Goal: Task Accomplishment & Management: Complete application form

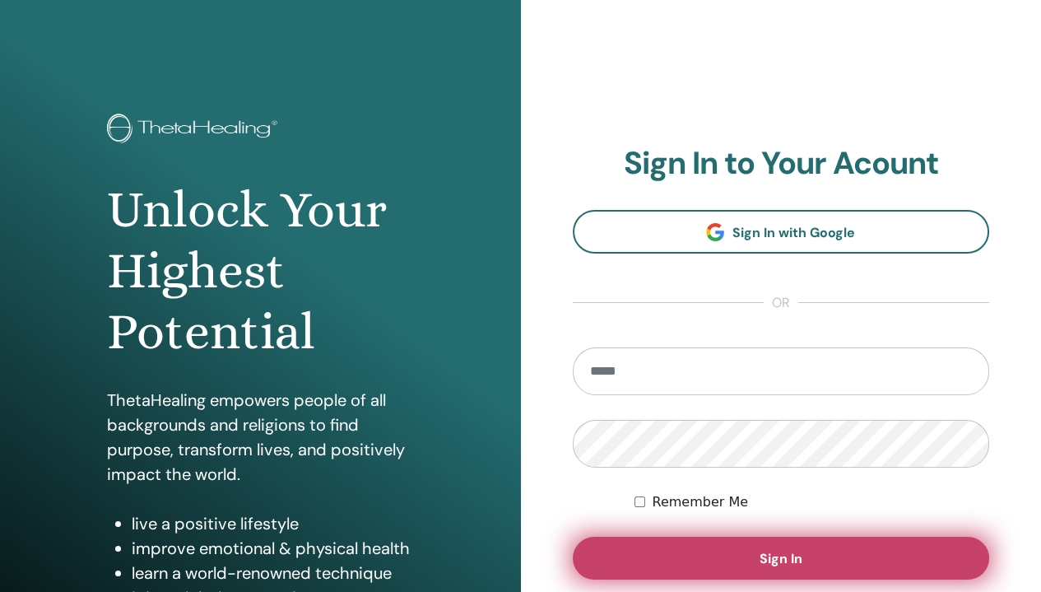
type input "**********"
click at [699, 562] on button "Sign In" at bounding box center [781, 558] width 417 height 43
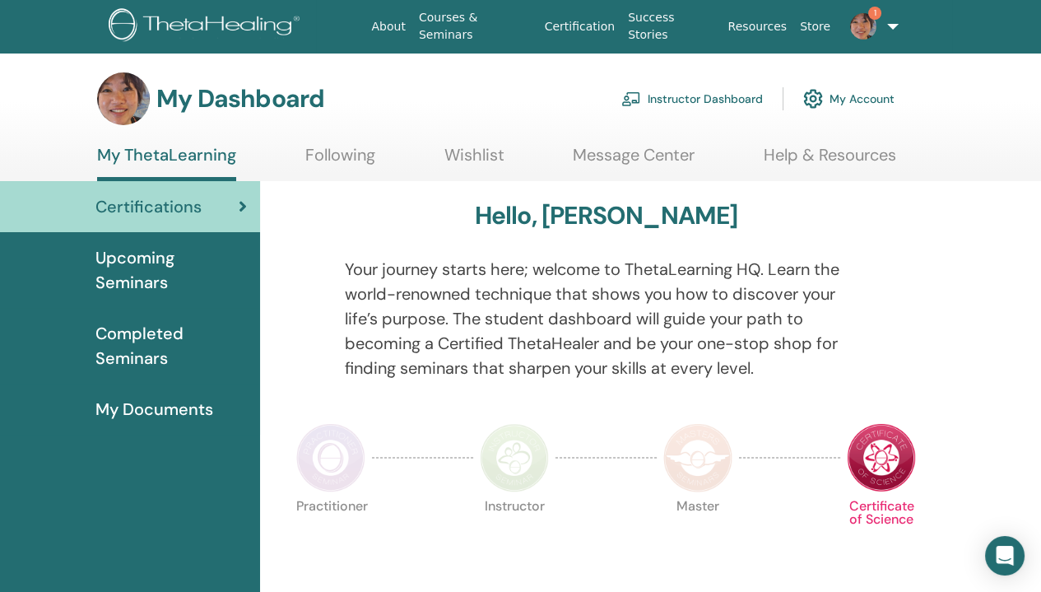
click at [860, 23] on img at bounding box center [863, 26] width 26 height 26
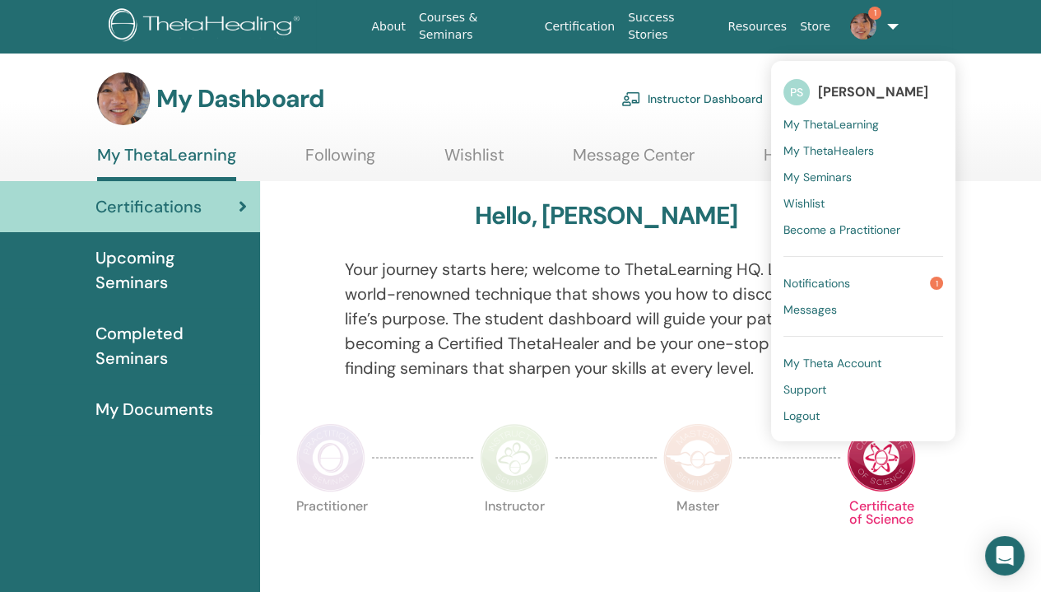
click at [842, 279] on span "Notifications" at bounding box center [817, 283] width 67 height 15
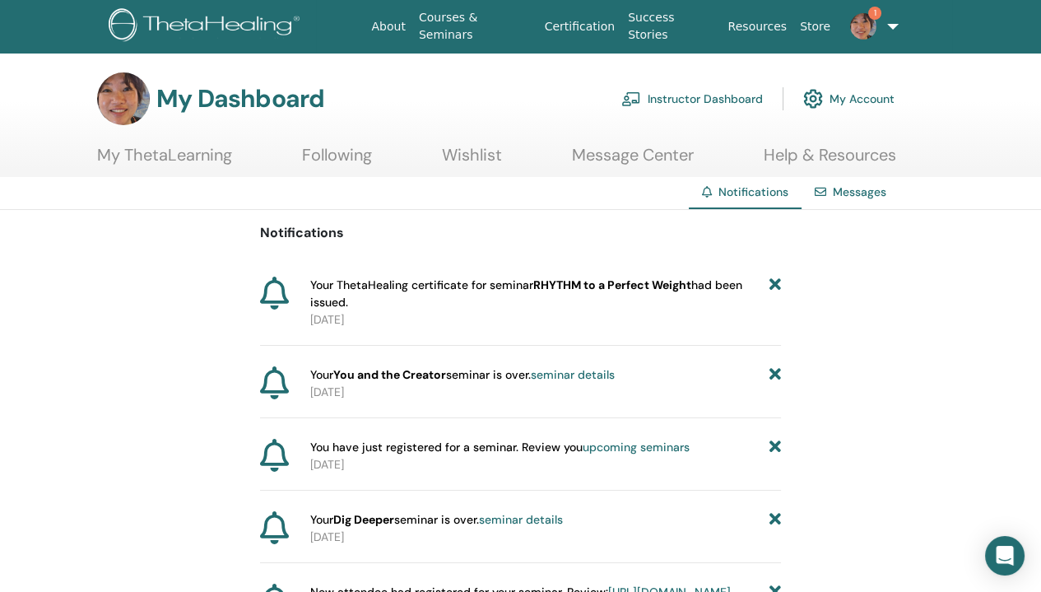
click at [714, 96] on link "Instructor Dashboard" at bounding box center [693, 99] width 142 height 36
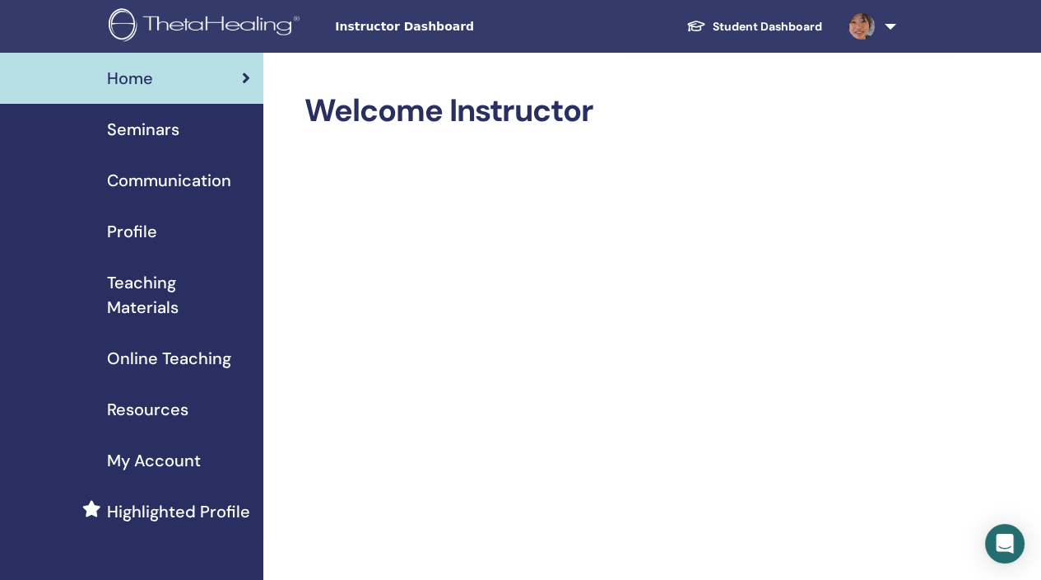
click at [151, 126] on span "Seminars" at bounding box center [143, 129] width 72 height 25
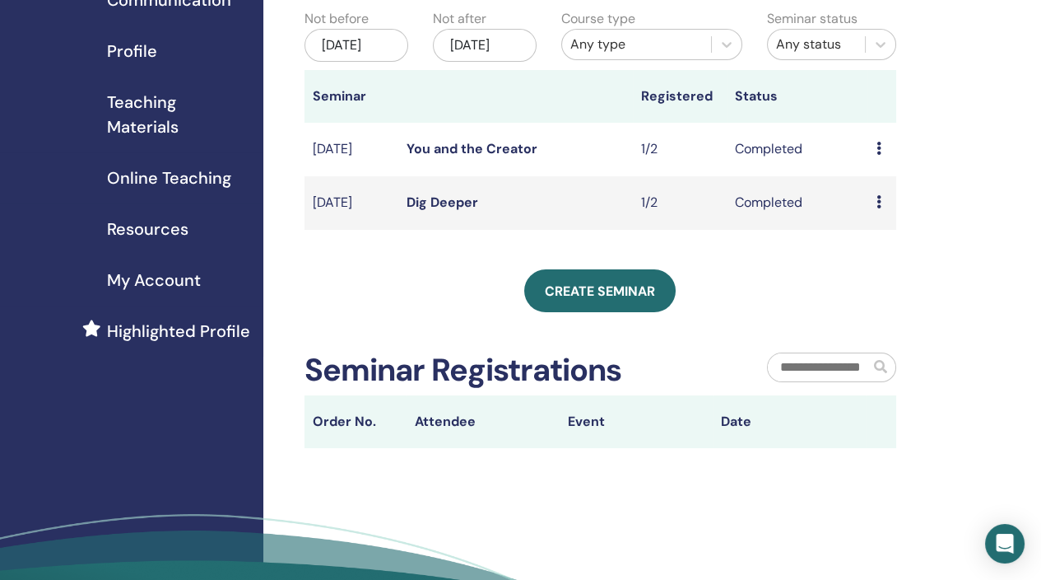
scroll to position [98, 0]
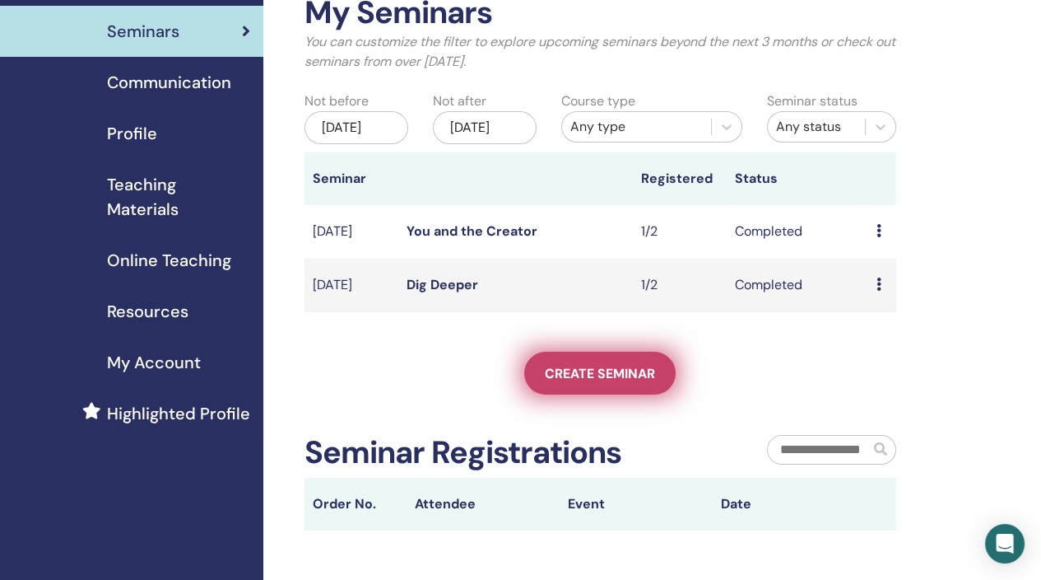
click at [608, 382] on span "Create seminar" at bounding box center [600, 373] width 110 height 17
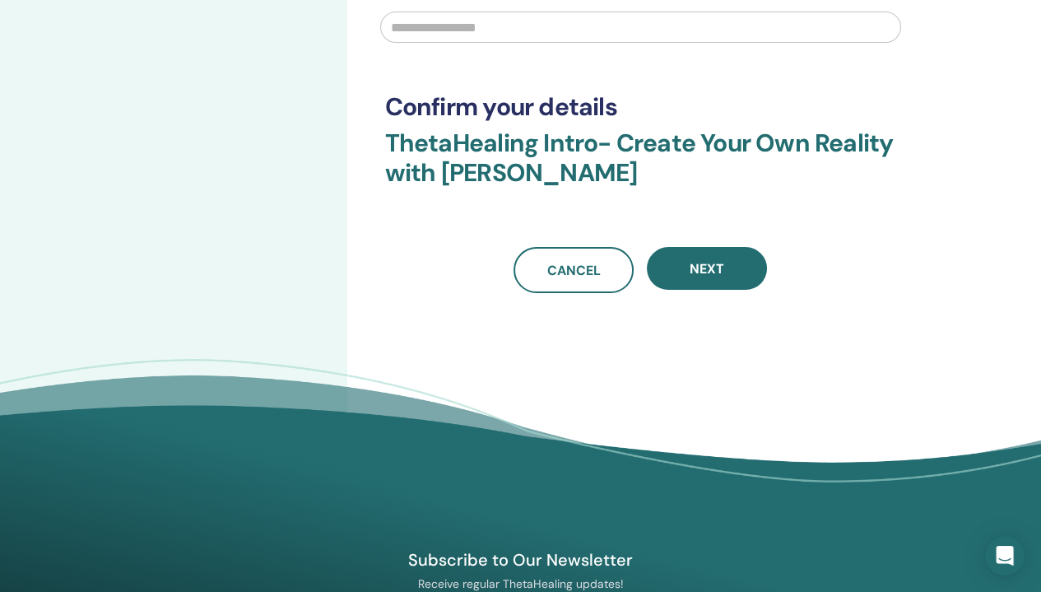
scroll to position [82, 0]
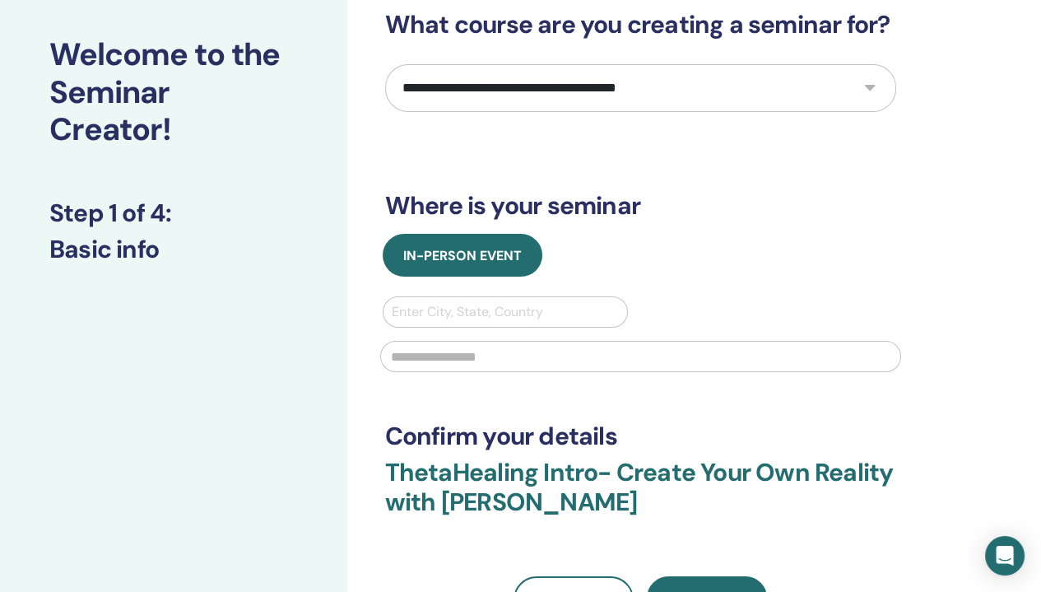
click at [875, 89] on select "**********" at bounding box center [640, 88] width 511 height 48
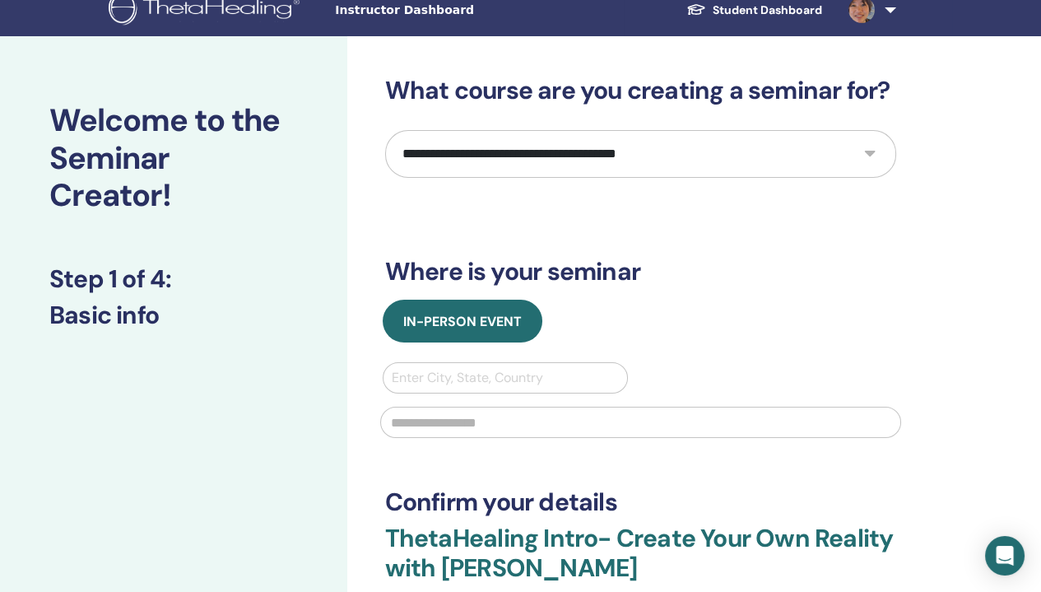
scroll to position [0, 0]
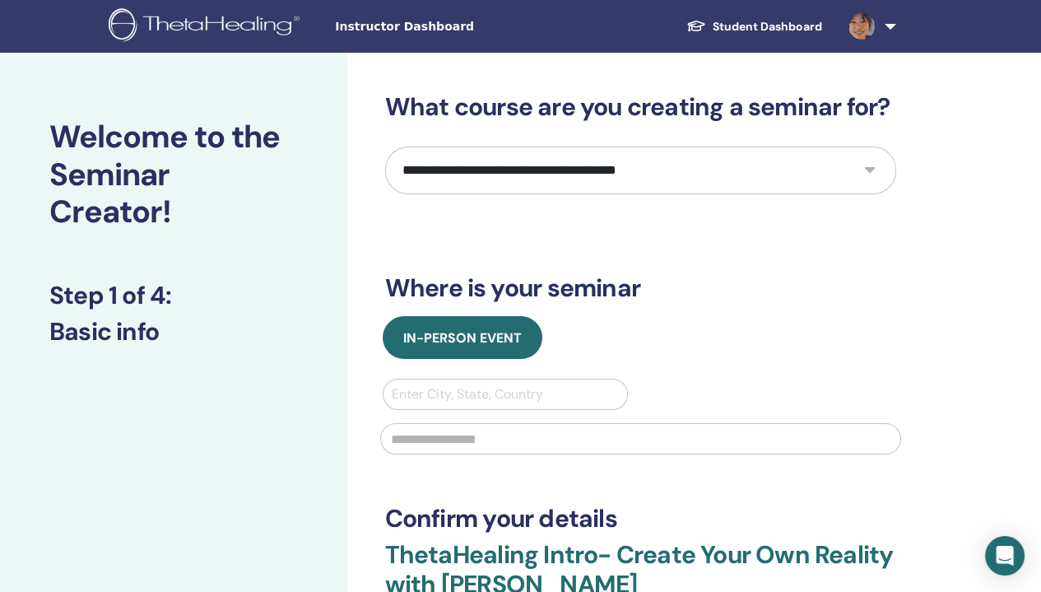
click at [864, 179] on select "**********" at bounding box center [640, 171] width 511 height 48
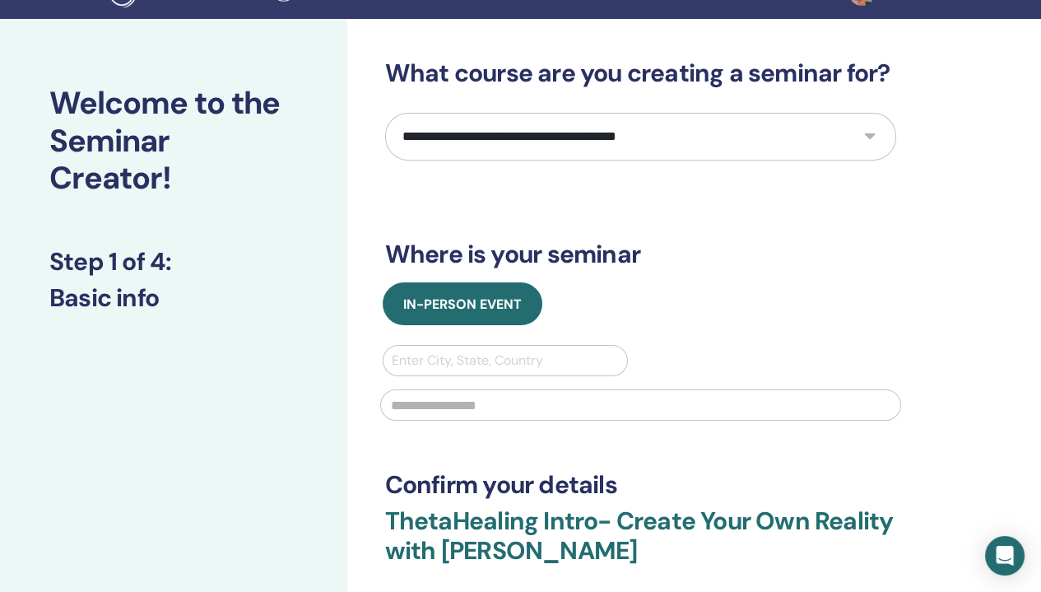
scroll to position [37, 0]
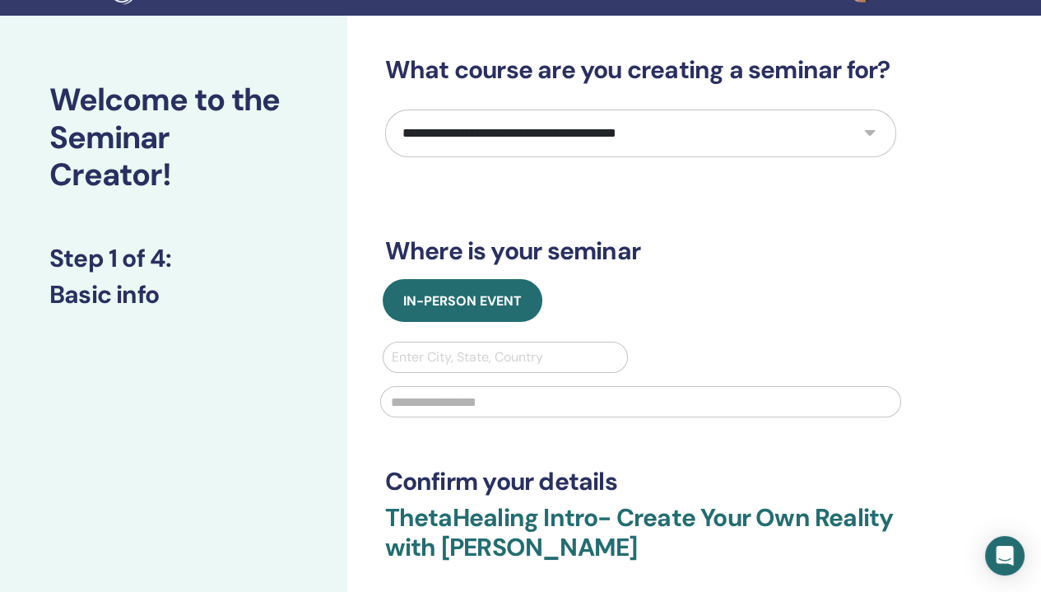
click at [879, 137] on select "**********" at bounding box center [640, 133] width 511 height 48
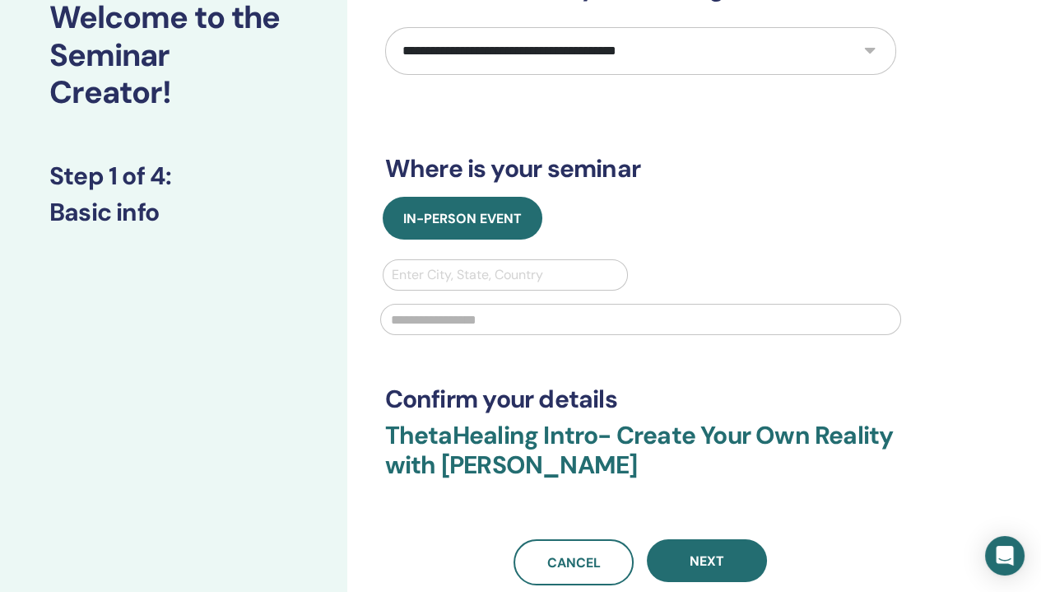
click at [879, 62] on select "**********" at bounding box center [640, 51] width 511 height 48
click at [991, 252] on div "**********" at bounding box center [694, 374] width 694 height 882
click at [851, 47] on select "**********" at bounding box center [640, 51] width 511 height 48
click at [955, 157] on div "**********" at bounding box center [694, 374] width 694 height 882
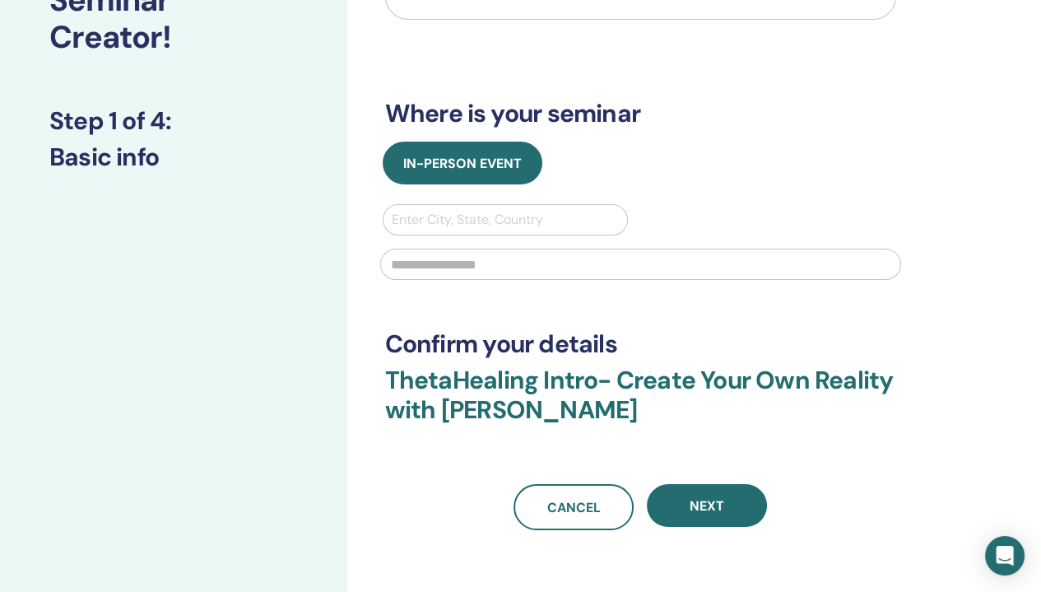
scroll to position [202, 0]
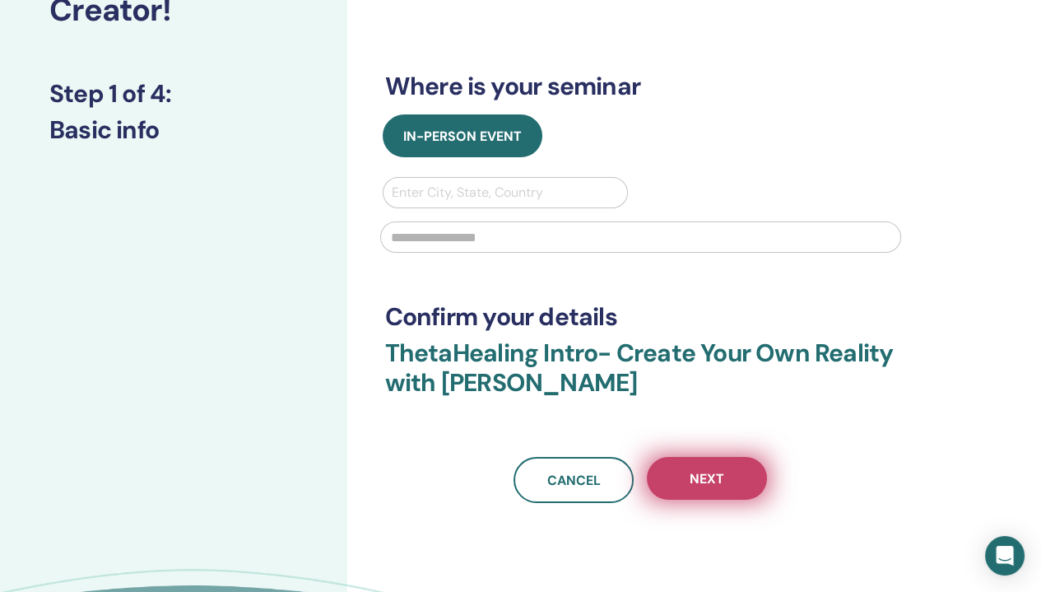
click at [711, 478] on span "Next" at bounding box center [707, 478] width 35 height 17
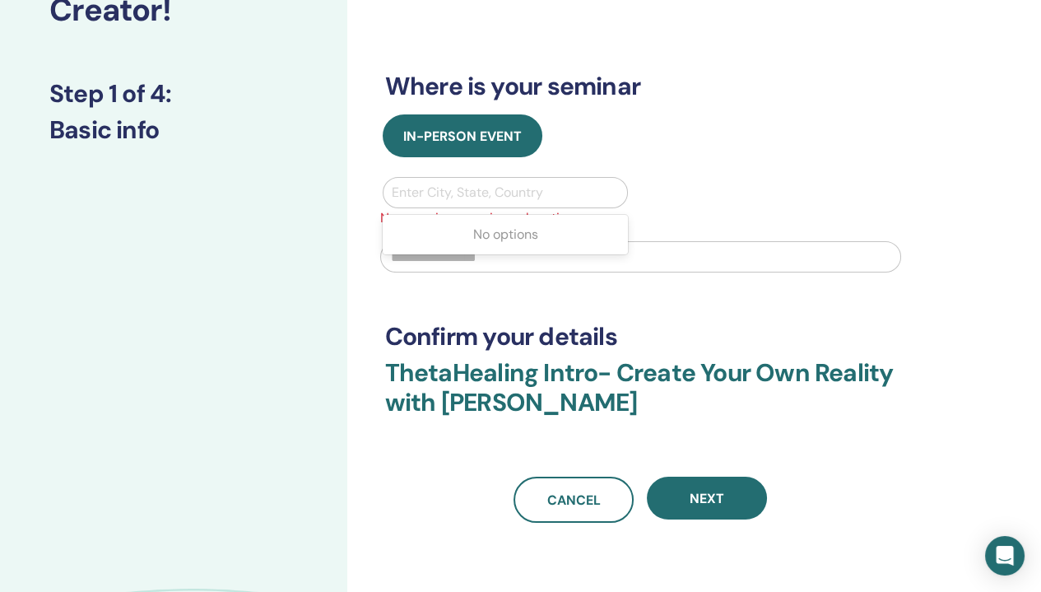
click at [428, 200] on div at bounding box center [506, 192] width 228 height 23
type input "**"
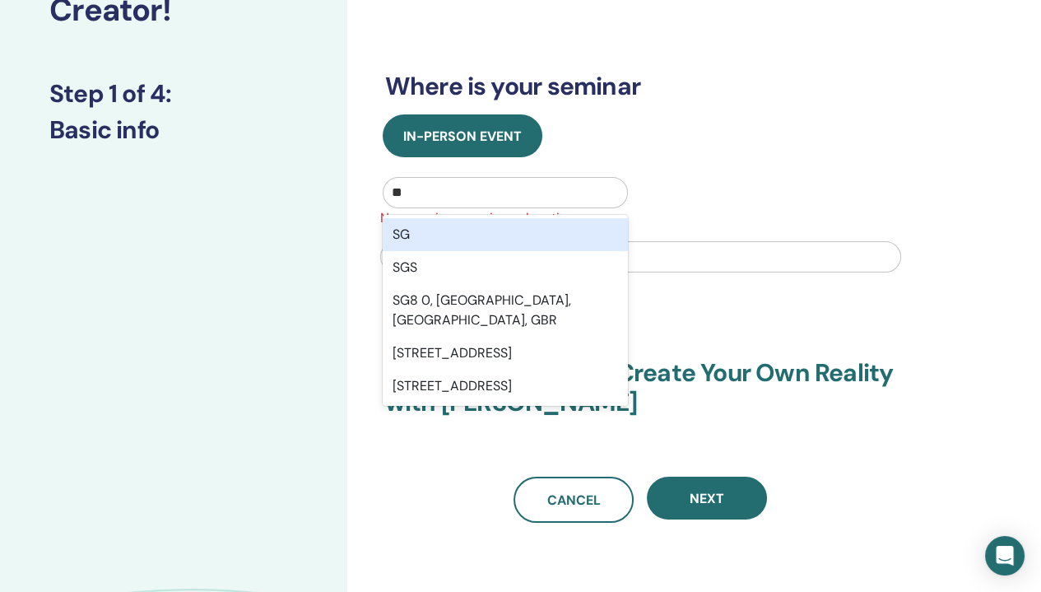
click at [442, 235] on div "SG" at bounding box center [506, 234] width 246 height 33
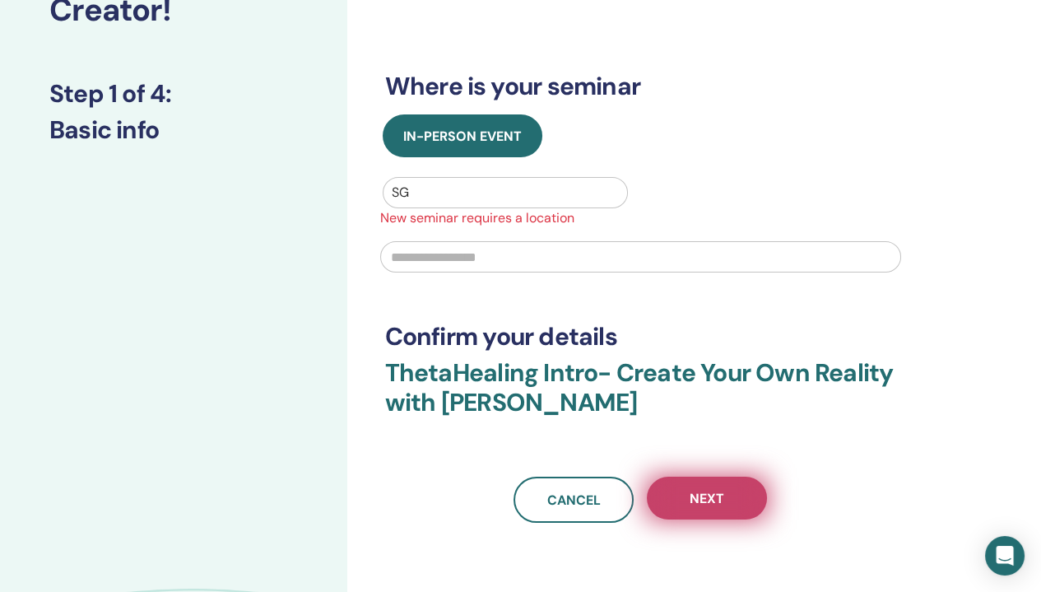
click at [714, 497] on span "Next" at bounding box center [707, 498] width 35 height 17
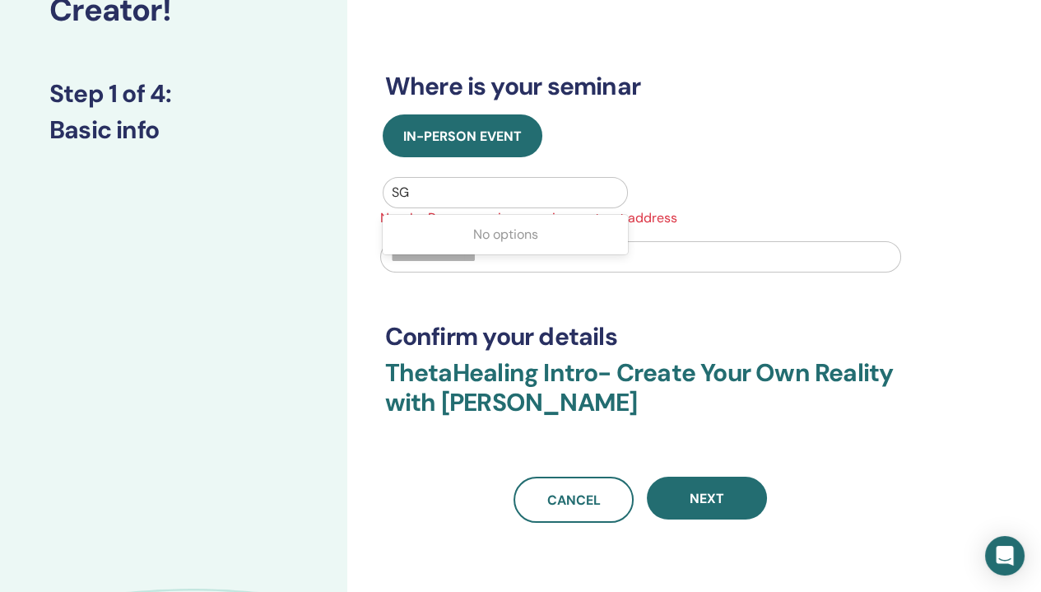
click at [441, 189] on div at bounding box center [506, 192] width 228 height 23
click at [578, 118] on div "In-Person Event" at bounding box center [641, 135] width 536 height 43
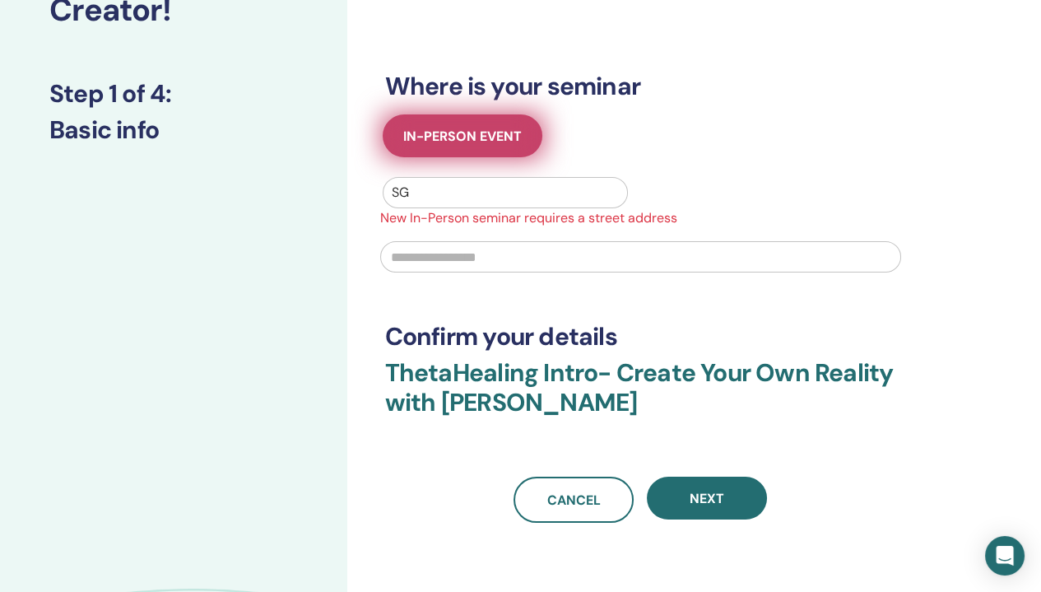
click at [501, 136] on span "In-Person Event" at bounding box center [462, 136] width 119 height 17
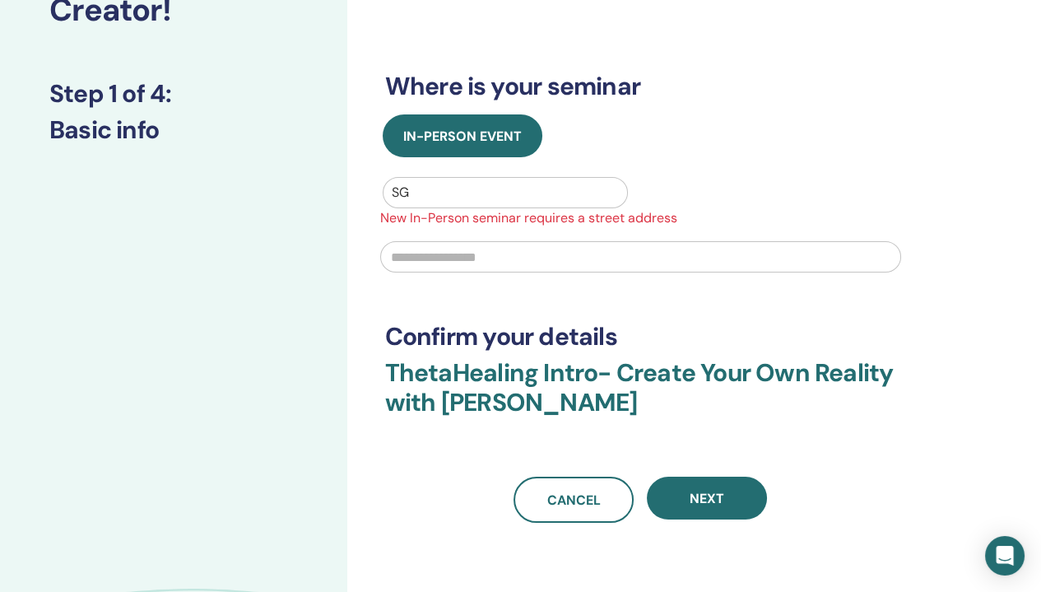
click at [456, 263] on input "text" at bounding box center [640, 256] width 521 height 31
type input "**"
click at [523, 302] on div "**********" at bounding box center [640, 207] width 511 height 632
click at [660, 473] on div "**********" at bounding box center [640, 207] width 511 height 632
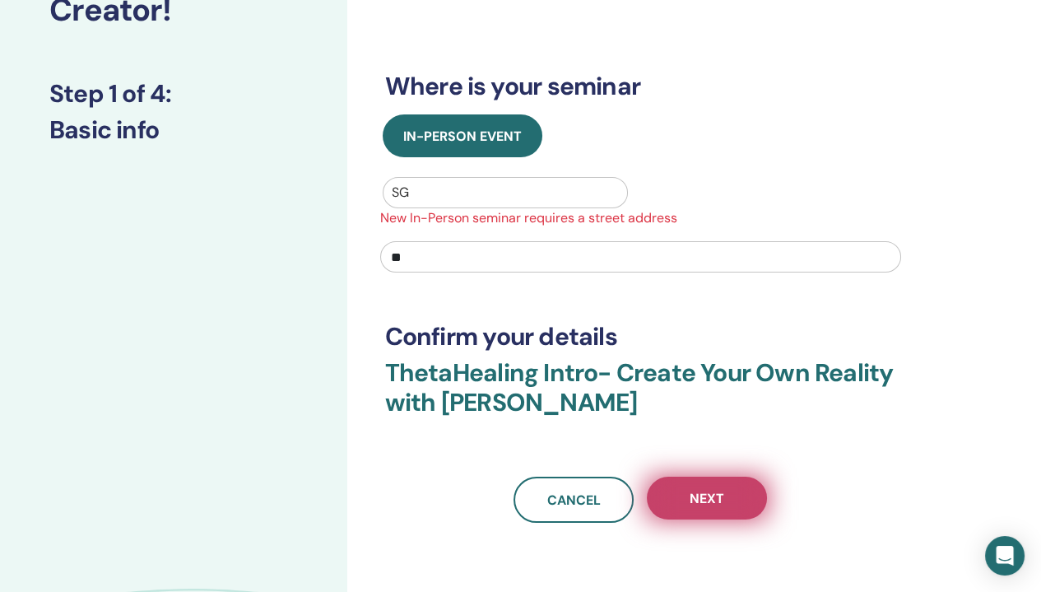
click at [682, 484] on button "Next" at bounding box center [707, 498] width 120 height 43
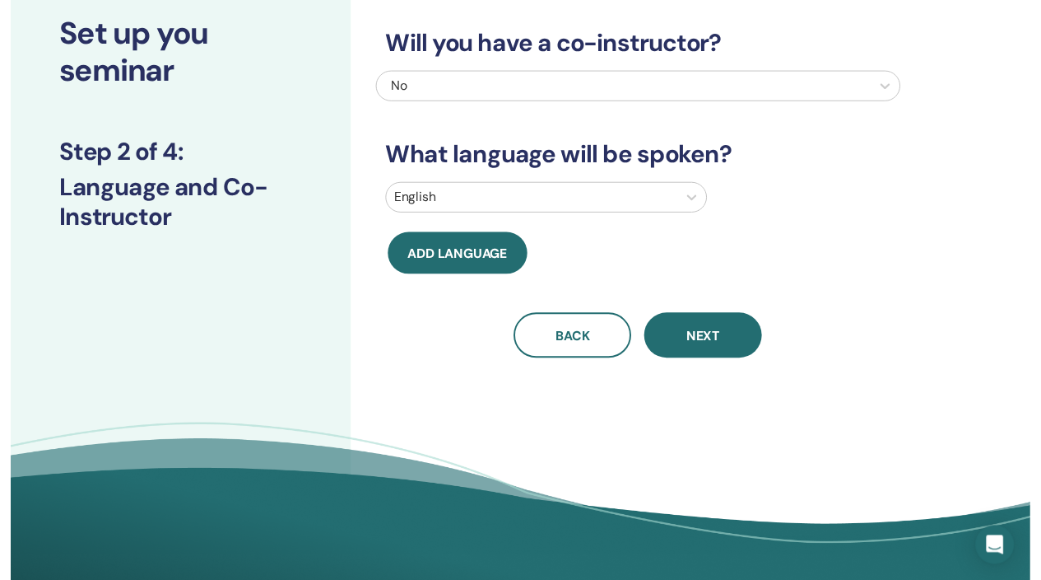
scroll to position [37, 0]
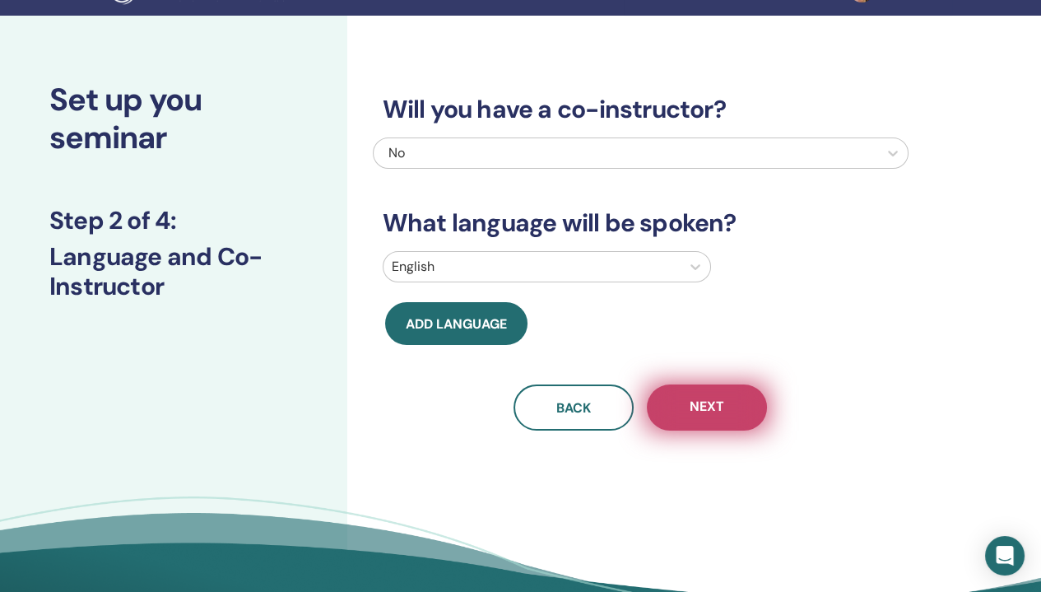
click at [701, 395] on button "Next" at bounding box center [707, 407] width 120 height 46
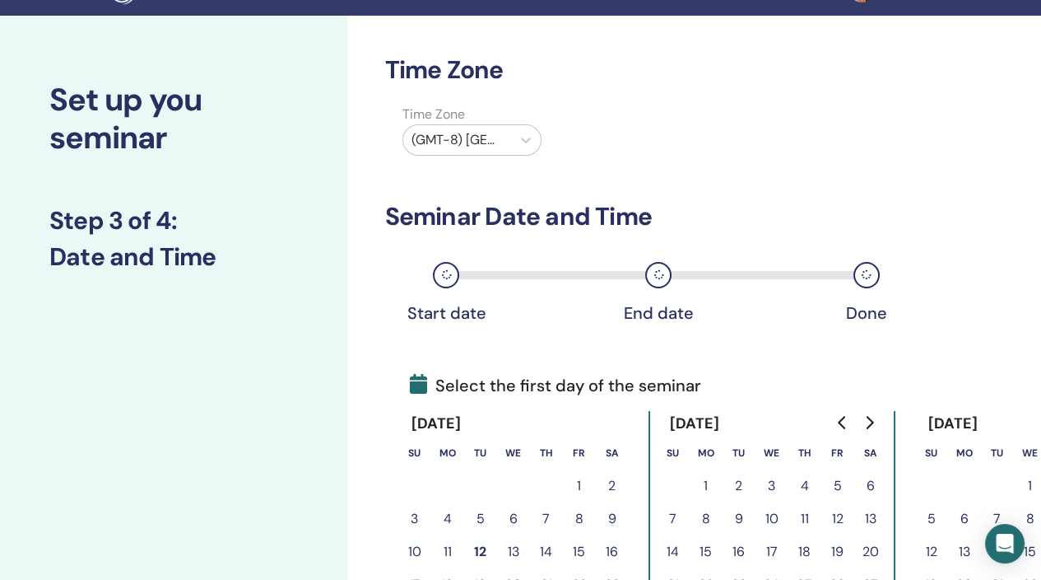
scroll to position [449, 0]
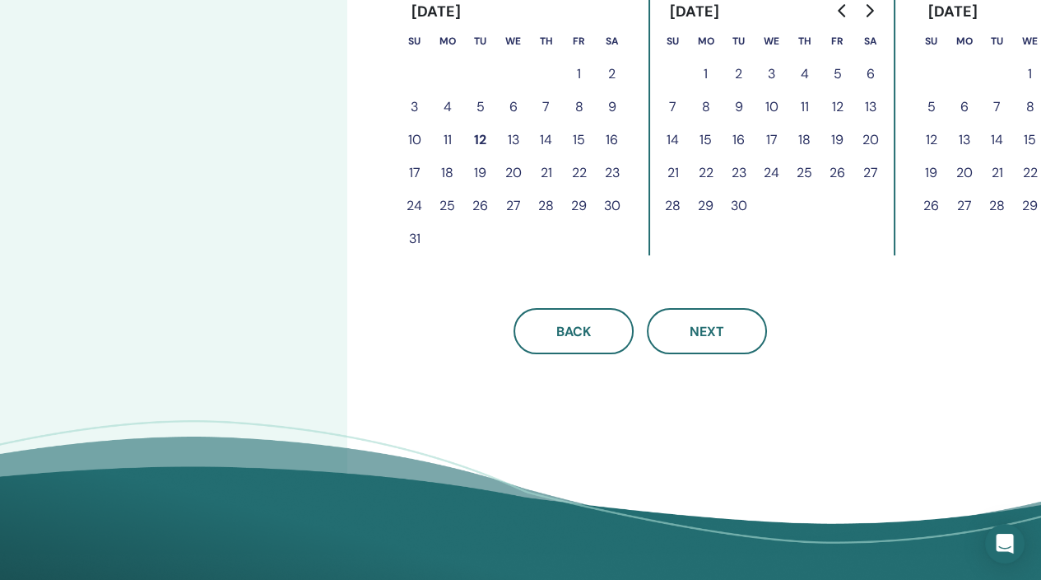
click at [484, 204] on button "26" at bounding box center [480, 205] width 33 height 33
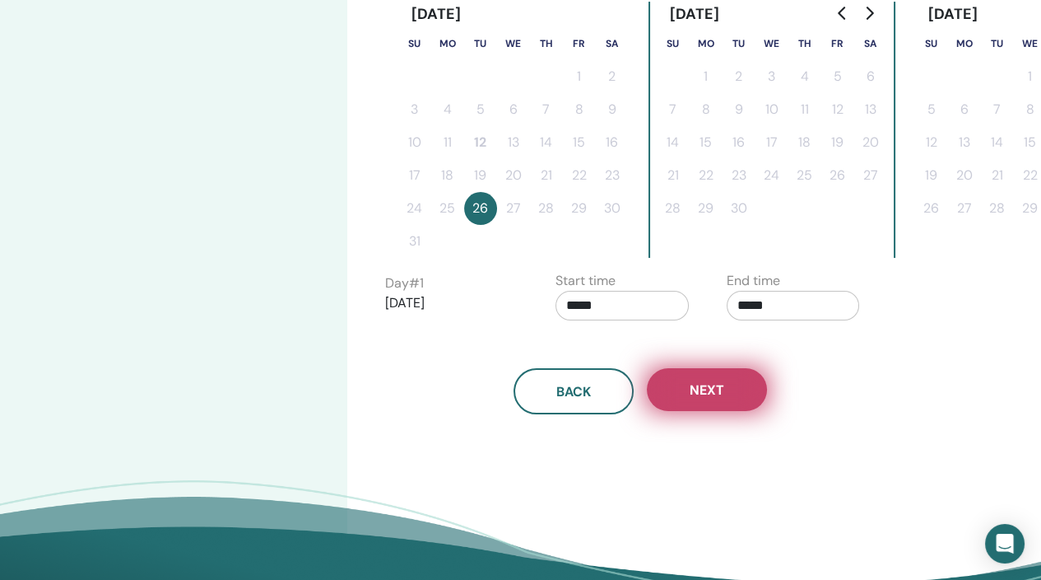
click at [673, 384] on button "Next" at bounding box center [707, 389] width 120 height 43
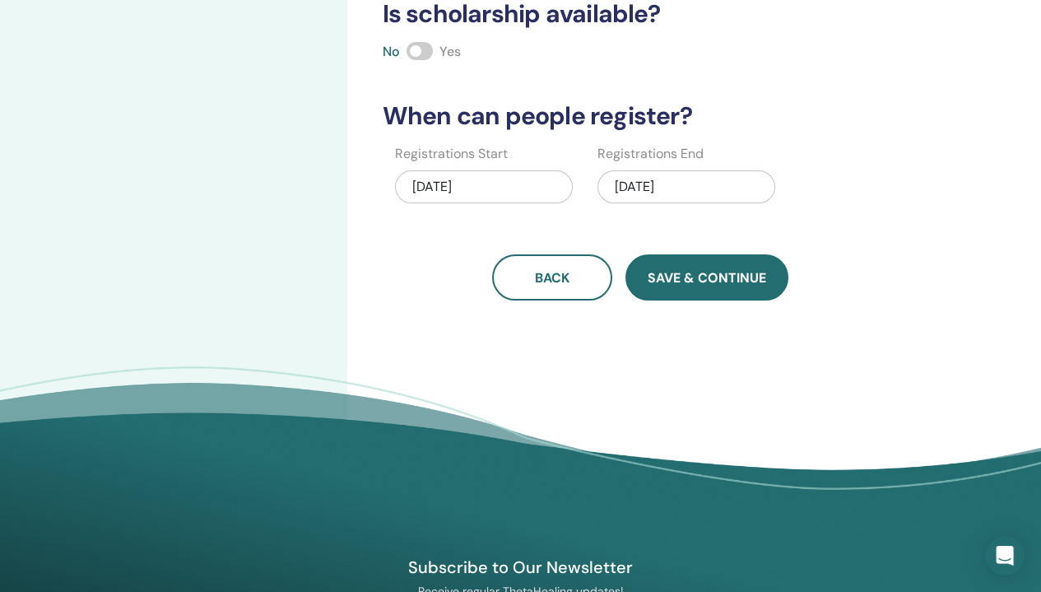
click at [681, 279] on span "Save & Continue" at bounding box center [707, 277] width 119 height 17
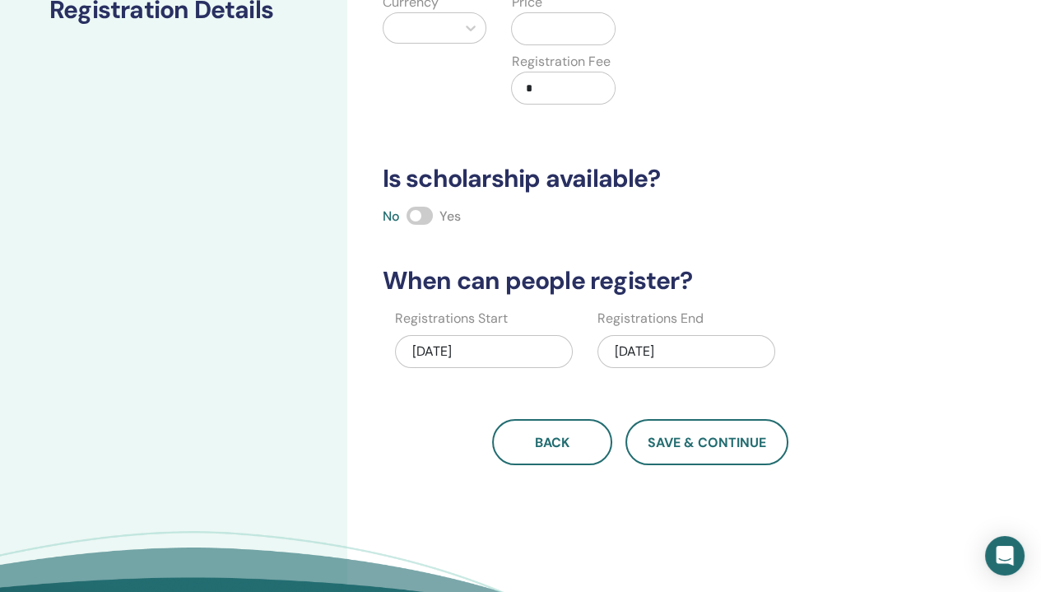
scroll to position [37, 0]
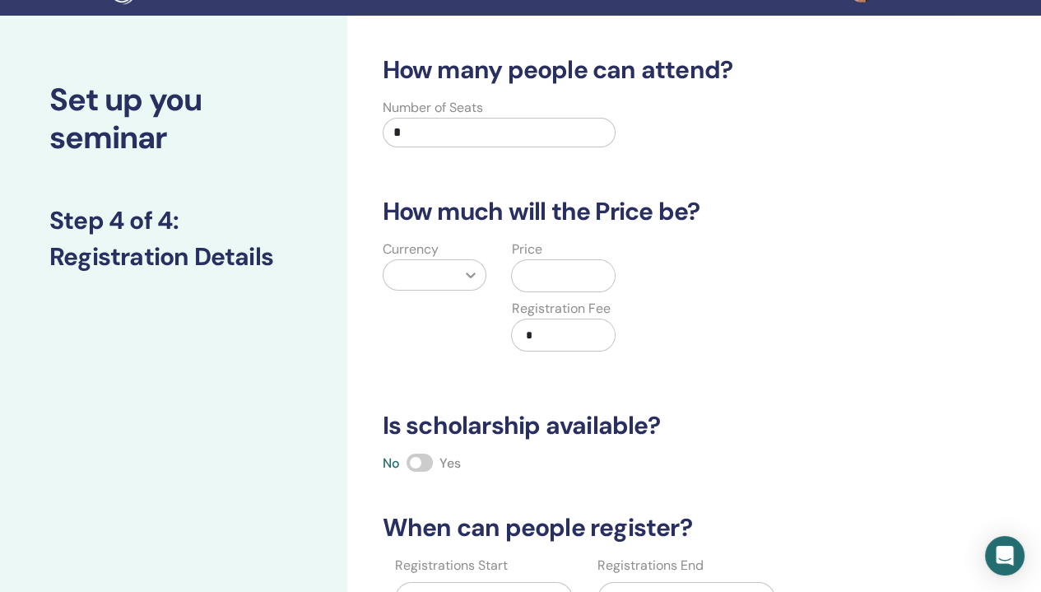
click at [480, 274] on div at bounding box center [471, 275] width 30 height 30
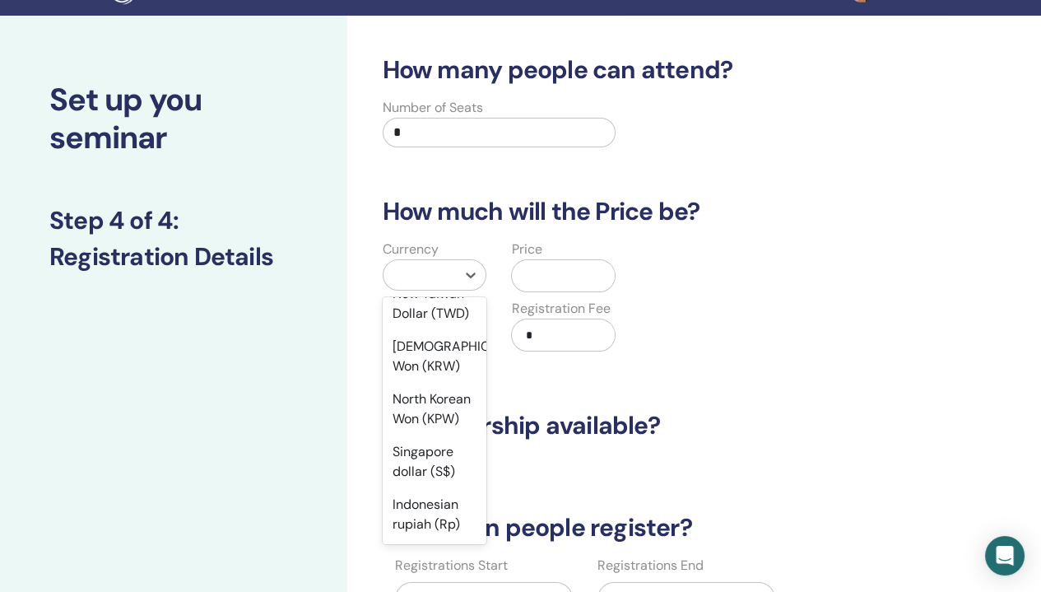
scroll to position [2150, 0]
click at [440, 470] on div "Singapore dollar (S$)" at bounding box center [435, 461] width 105 height 53
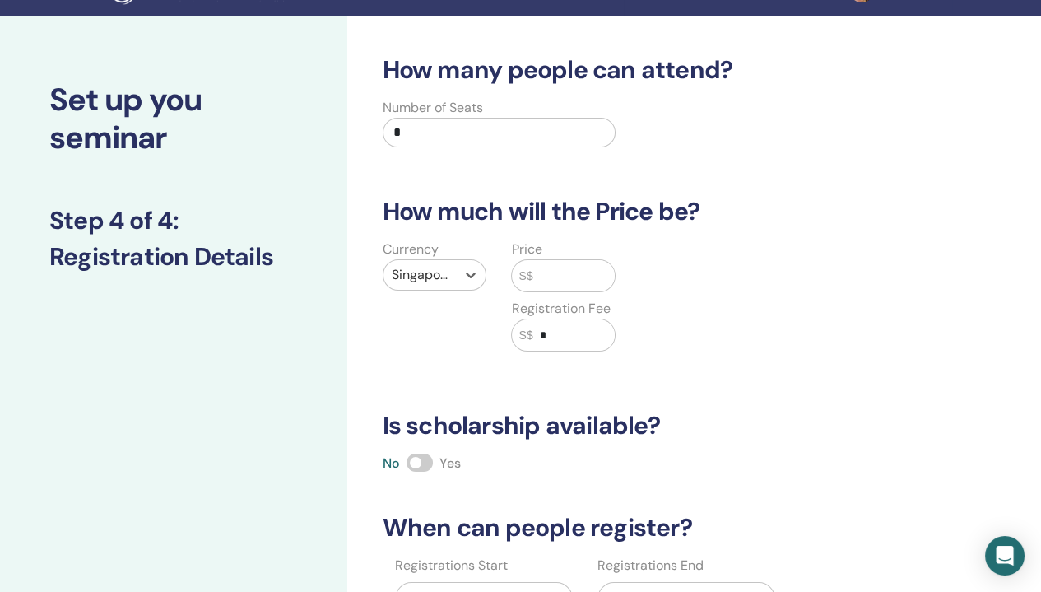
click at [564, 276] on input "text" at bounding box center [574, 275] width 82 height 31
type input "*"
click at [742, 341] on div "Currency Singapore dollar (S$) Price S$ Registration Fee S$ *" at bounding box center [629, 306] width 536 height 132
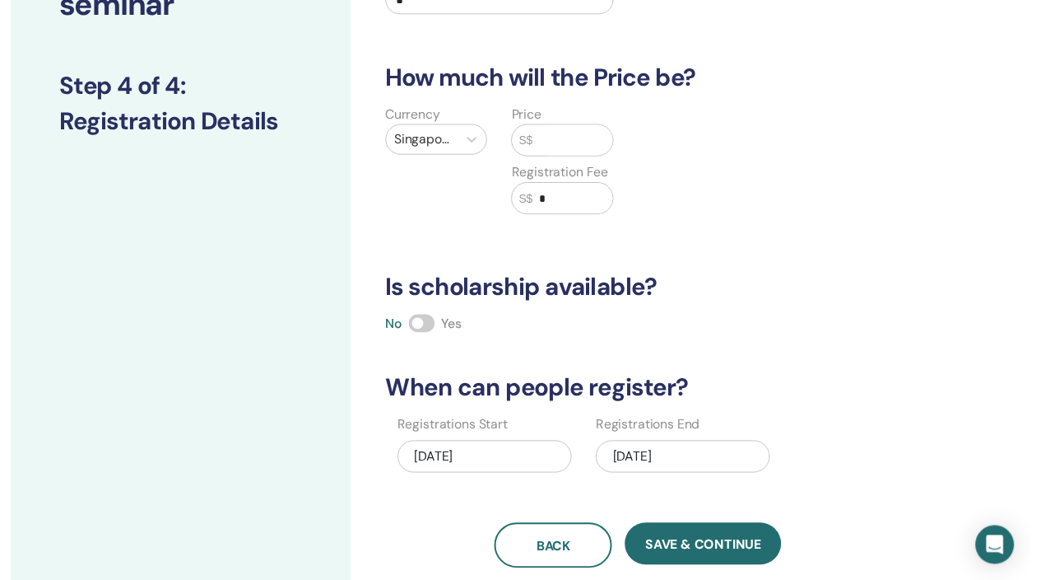
scroll to position [202, 0]
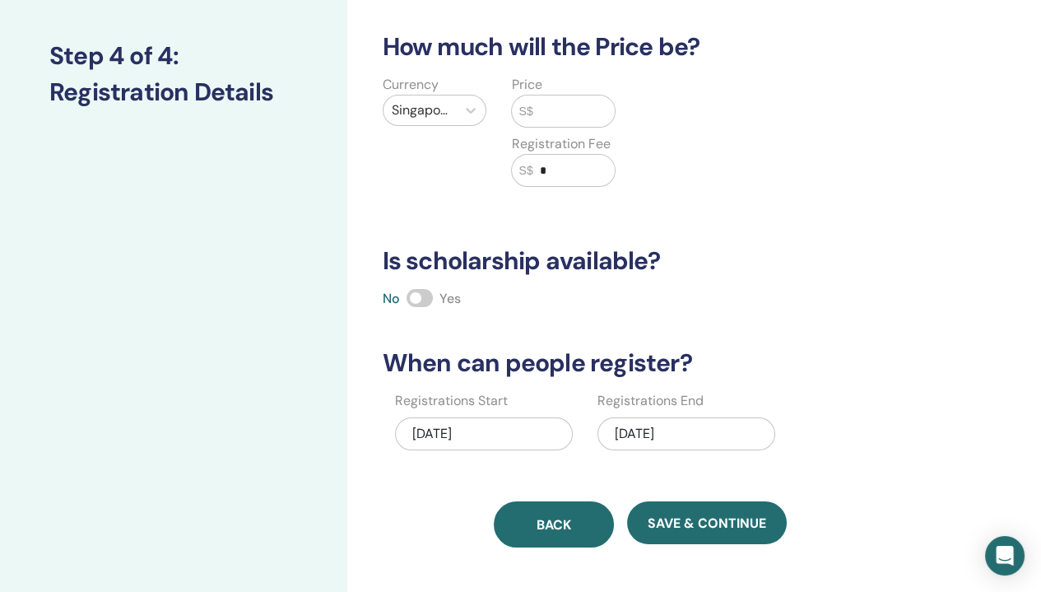
click at [552, 520] on span "Back" at bounding box center [554, 524] width 35 height 17
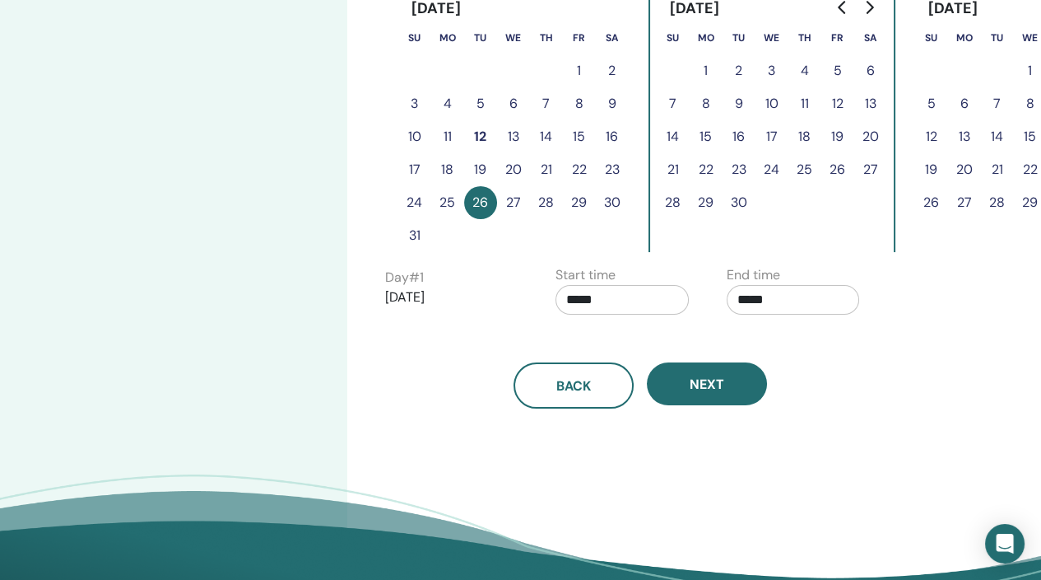
scroll to position [696, 0]
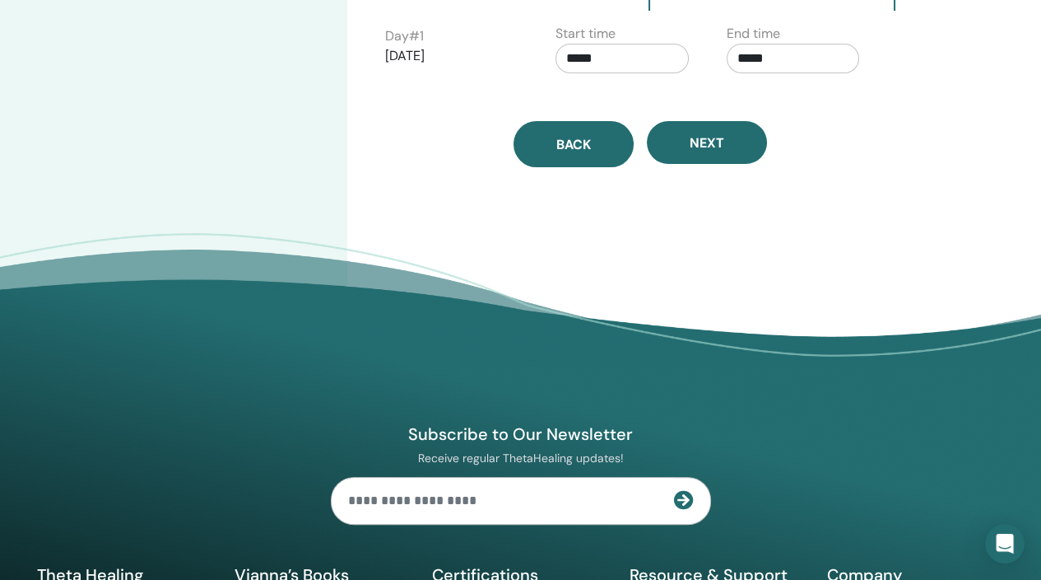
click at [558, 151] on span "Back" at bounding box center [573, 144] width 35 height 17
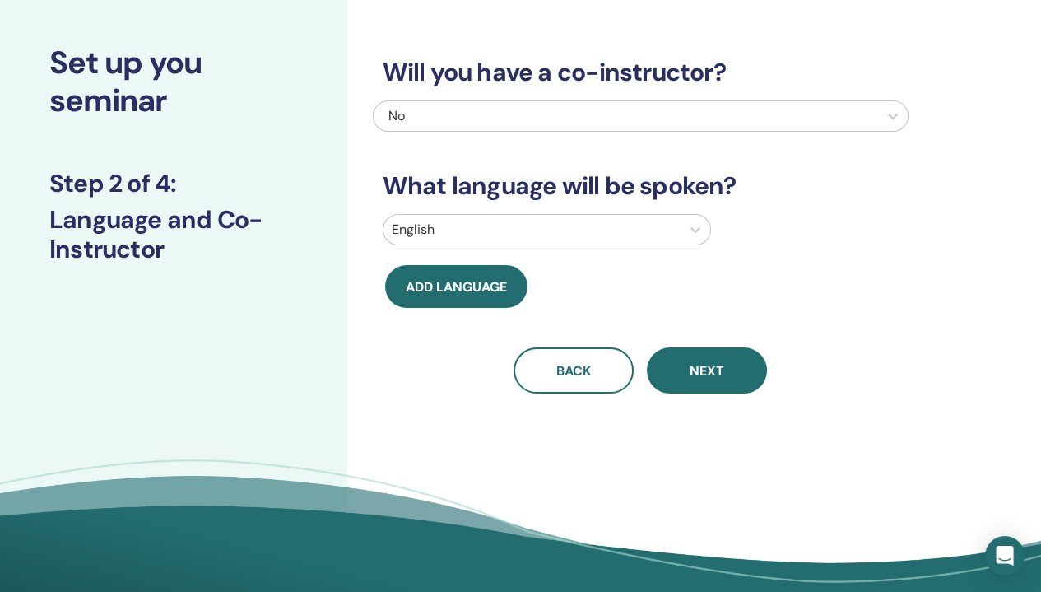
scroll to position [0, 0]
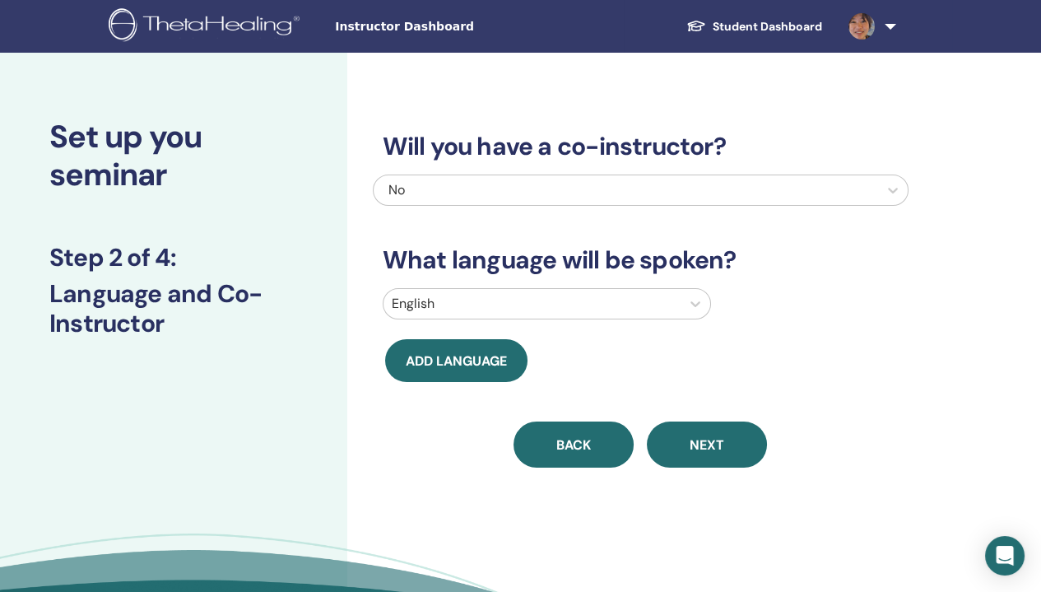
click at [558, 449] on span "Back" at bounding box center [573, 444] width 35 height 17
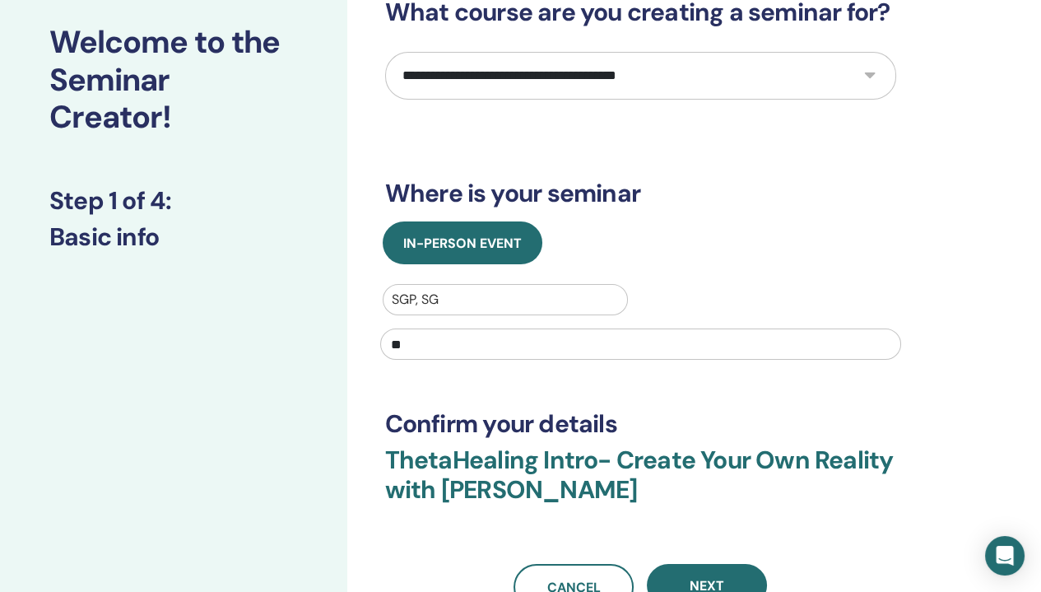
scroll to position [165, 0]
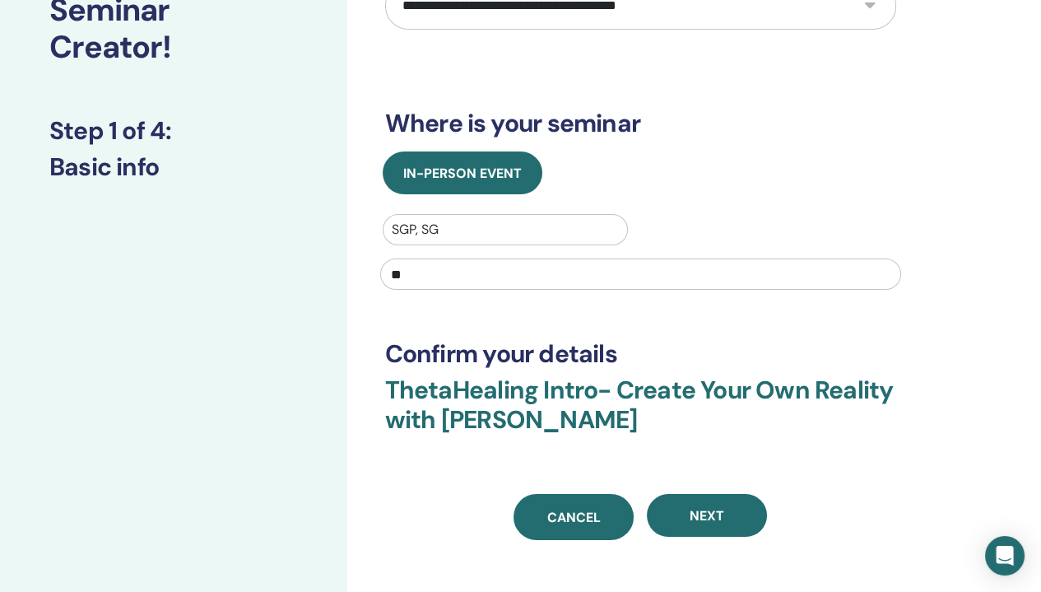
click at [582, 512] on span "Cancel" at bounding box center [574, 517] width 54 height 17
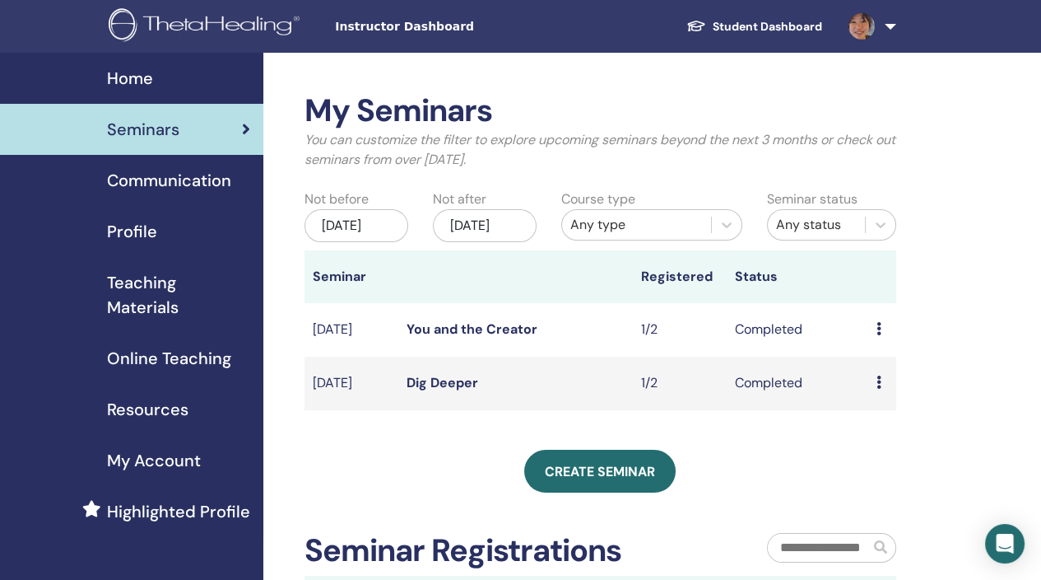
click at [139, 235] on span "Profile" at bounding box center [132, 231] width 50 height 25
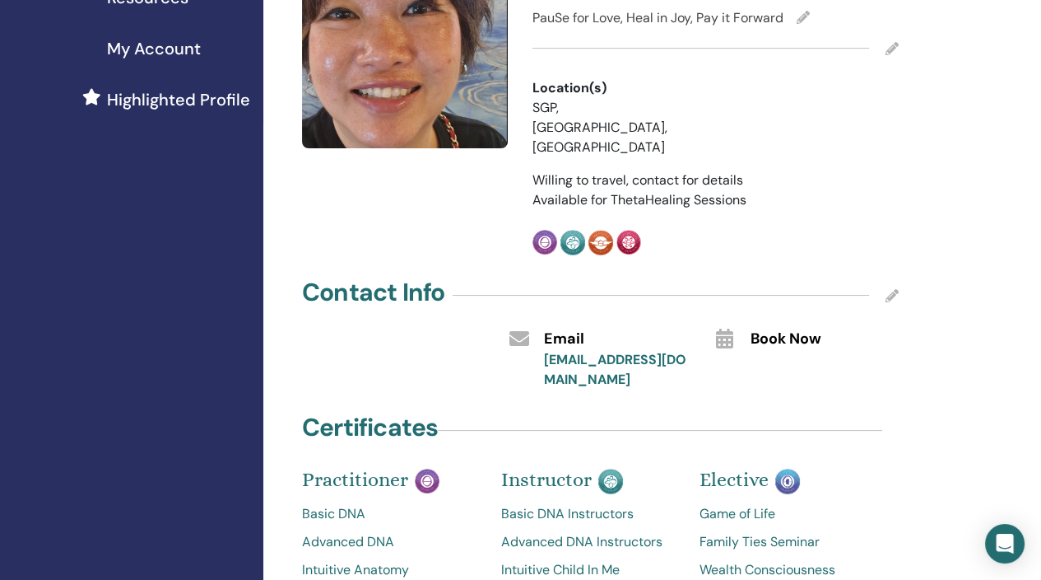
scroll to position [82, 0]
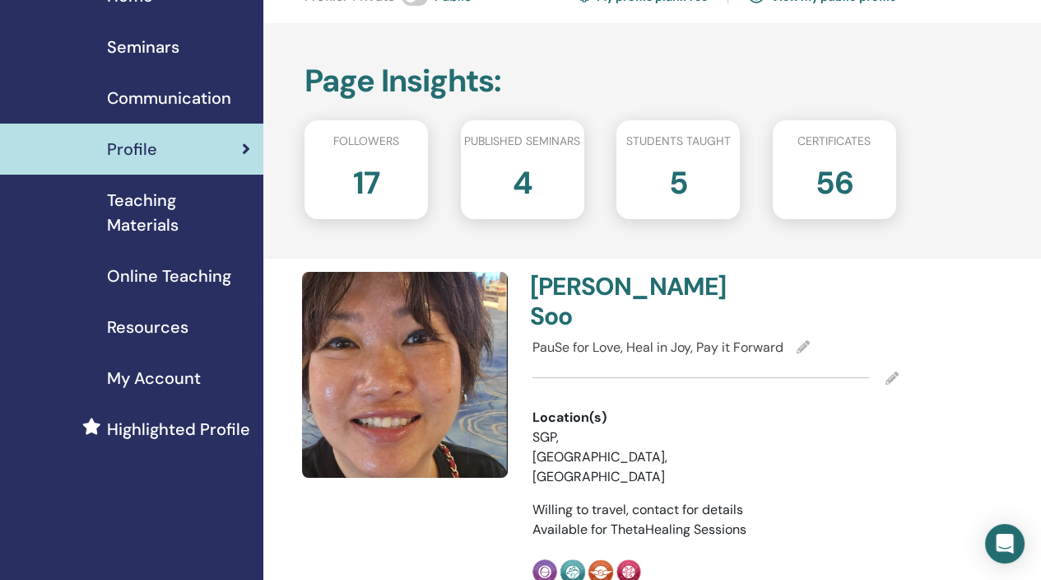
click at [142, 228] on span "Teaching Materials" at bounding box center [178, 212] width 143 height 49
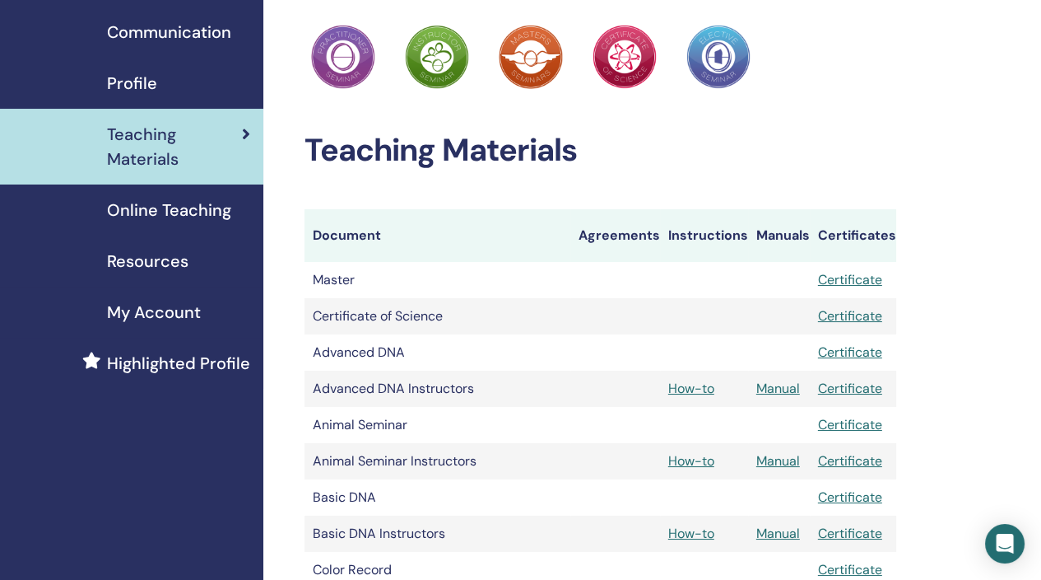
scroll to position [165, 0]
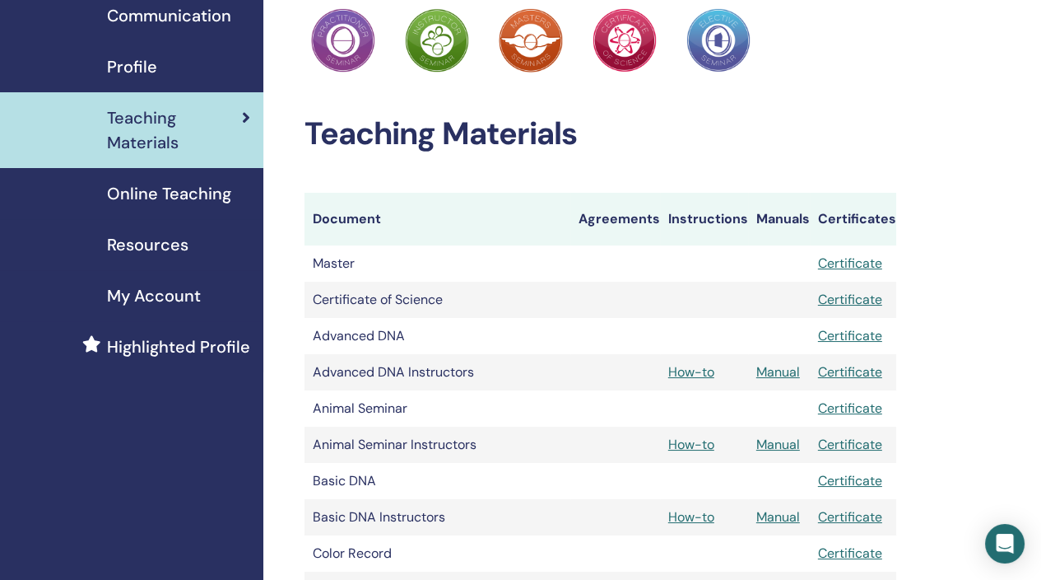
click at [188, 189] on span "Online Teaching" at bounding box center [169, 193] width 124 height 25
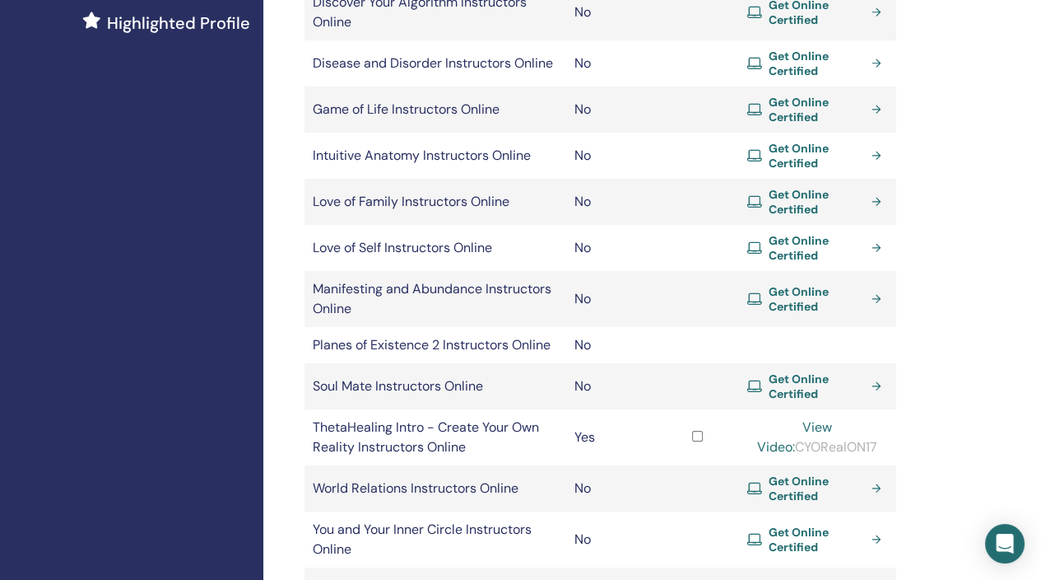
scroll to position [494, 0]
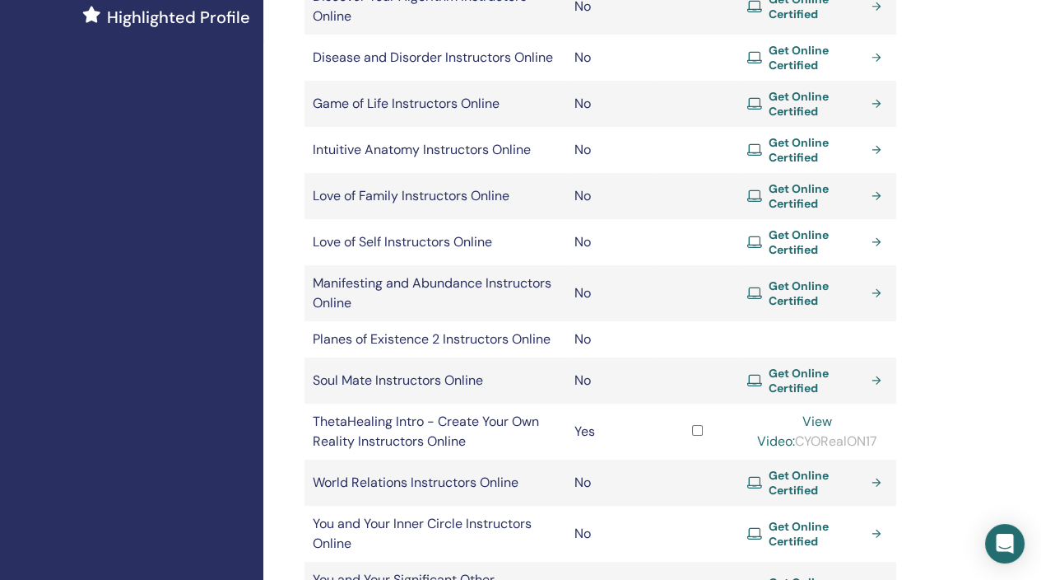
click at [810, 424] on link "View Video:" at bounding box center [794, 430] width 75 height 37
click at [812, 442] on div "View Video: CYORealON17" at bounding box center [817, 432] width 141 height 40
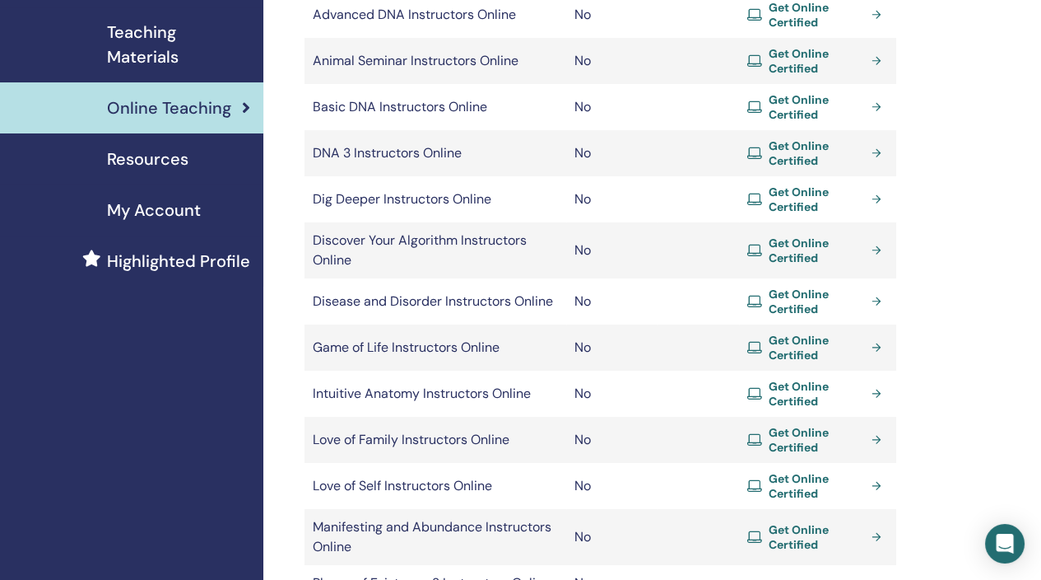
scroll to position [247, 0]
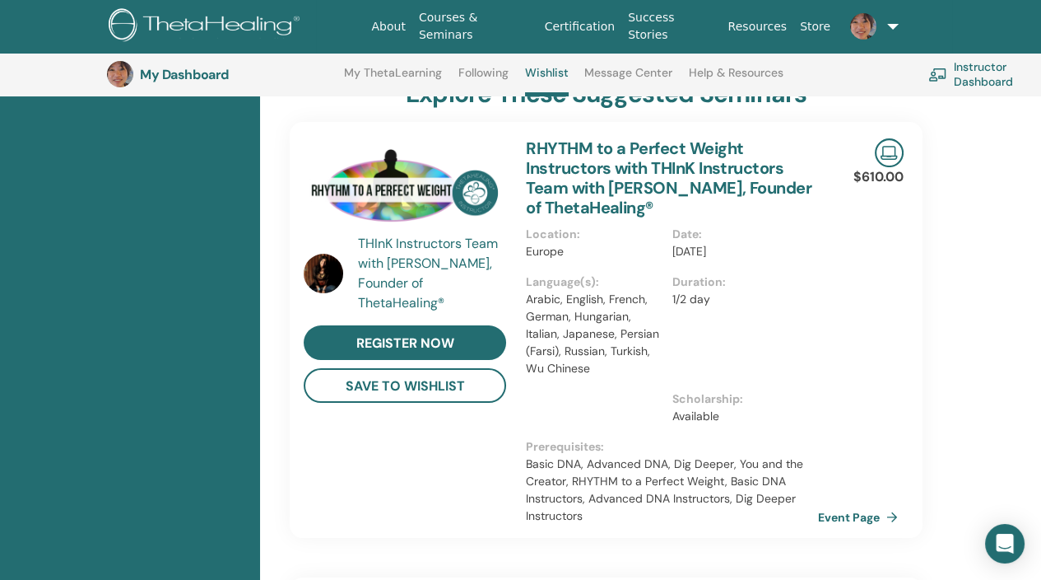
scroll to position [454, 0]
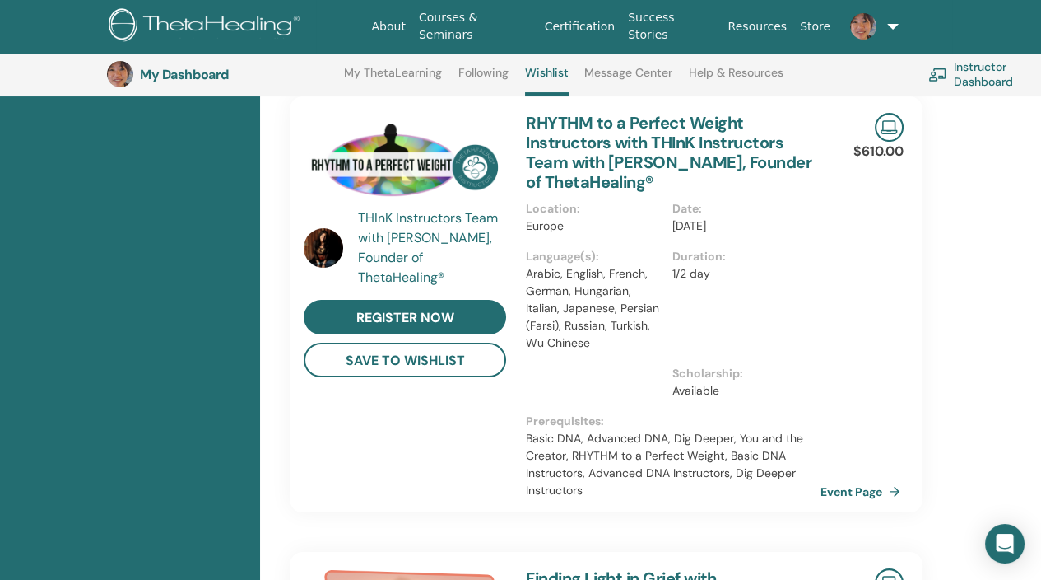
click at [834, 490] on link "Event Page" at bounding box center [864, 491] width 86 height 25
